Goal: Task Accomplishment & Management: Use online tool/utility

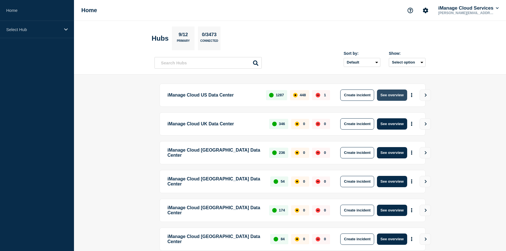
click at [390, 97] on button "See overview" at bounding box center [392, 94] width 30 height 11
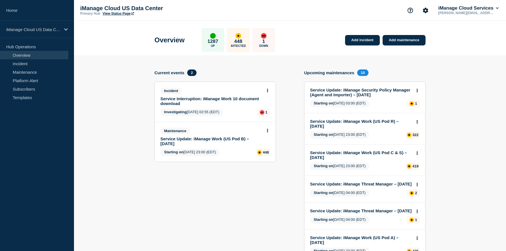
click at [214, 102] on link "Service Interruption: iManage Work 10 document download" at bounding box center [211, 101] width 102 height 10
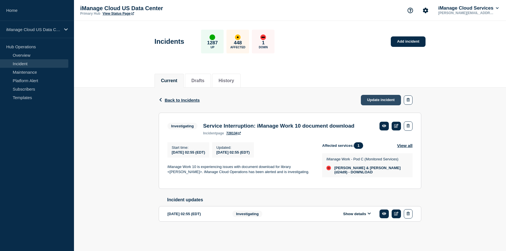
click at [382, 102] on link "Update incident" at bounding box center [381, 100] width 40 height 10
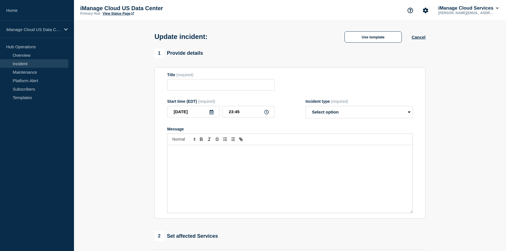
type input "Service Interruption: iManage Work 10 document download"
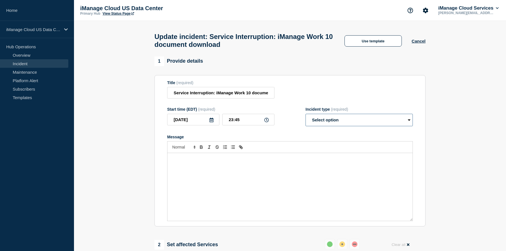
click at [351, 126] on select "Select option Investigating Identified Monitoring Resolved" at bounding box center [358, 120] width 107 height 12
select select "resolved"
click at [305, 119] on select "Select option Investigating Identified Monitoring Resolved" at bounding box center [358, 120] width 107 height 12
click at [212, 98] on input "Service Interruption: iManage Work 10 document download" at bounding box center [220, 93] width 107 height 12
click at [174, 97] on input "Service Interruption: iManage Work 10 document download" at bounding box center [220, 93] width 107 height 12
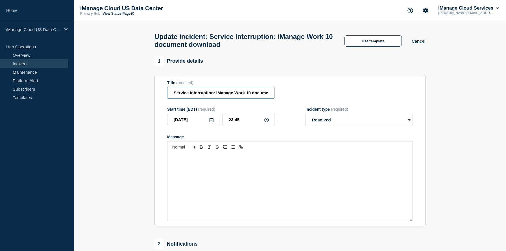
scroll to position [0, 25]
drag, startPoint x: 174, startPoint y: 97, endPoint x: 303, endPoint y: 98, distance: 129.0
click at [303, 98] on div "Title (required) Service Interruption: iManage Work 10 document download" at bounding box center [290, 89] width 246 height 18
paste input "Restored"
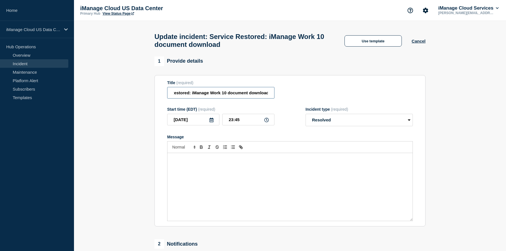
type input "Service Restored: iManage Work 10 document download"
click at [213, 181] on div "Message" at bounding box center [289, 187] width 245 height 68
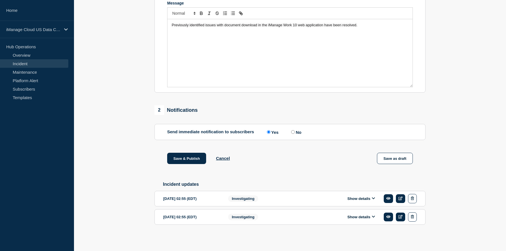
scroll to position [144, 0]
click at [194, 158] on button "Save & Publish" at bounding box center [186, 158] width 39 height 11
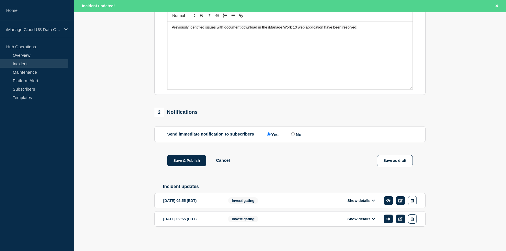
scroll to position [155, 0]
